Goal: Task Accomplishment & Management: Use online tool/utility

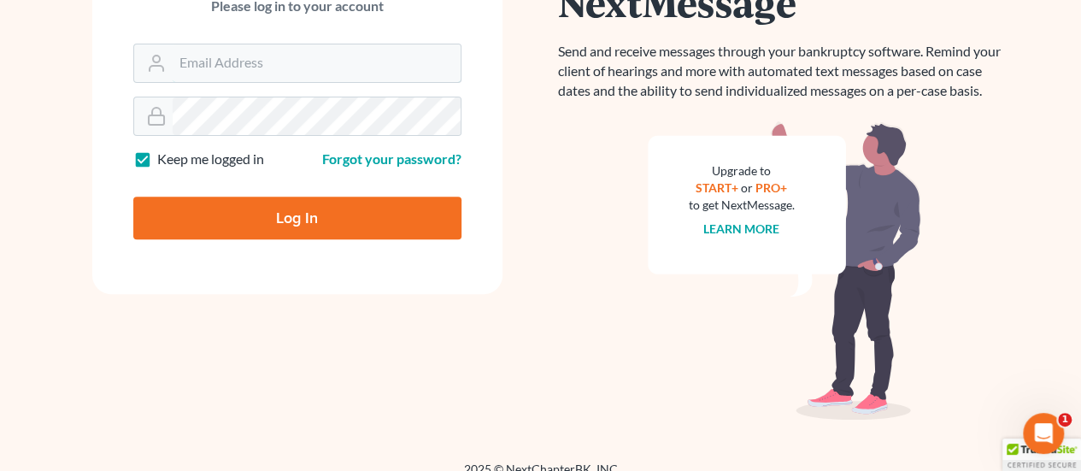
type input "[EMAIL_ADDRESS][DOMAIN_NAME]"
click at [358, 209] on input "Log In" at bounding box center [297, 218] width 328 height 43
type input "Thinking..."
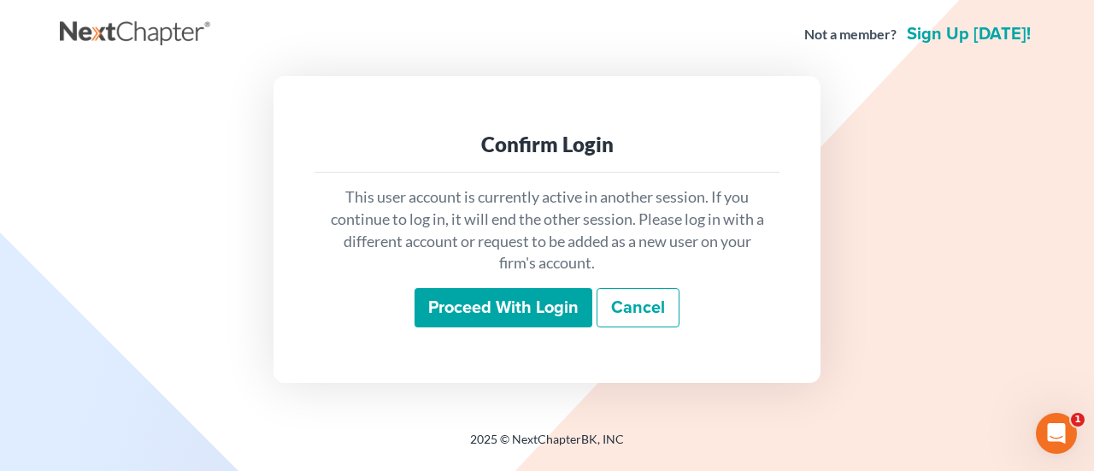
click at [503, 300] on input "Proceed with login" at bounding box center [503, 307] width 178 height 39
